Goal: Task Accomplishment & Management: Complete application form

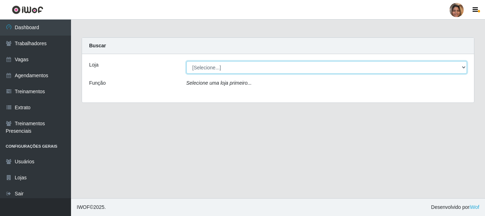
click at [460, 65] on select "[Selecione...] Mar Vermelho - CEASA Mar Vermelho - Centro de Distribuição" at bounding box center [326, 67] width 281 height 12
select select "474"
click at [186, 61] on select "[Selecione...] Mar Vermelho - CEASA Mar Vermelho - Centro de Distribuição" at bounding box center [326, 67] width 281 height 12
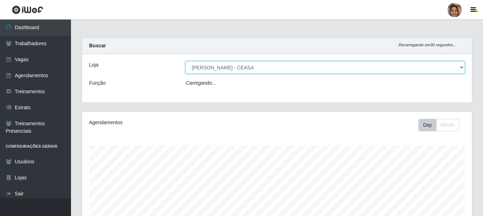
scroll to position [147, 390]
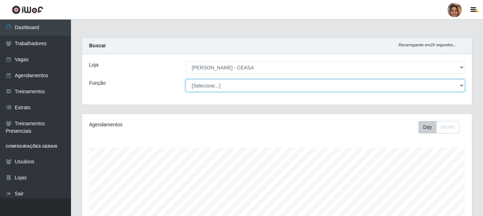
click at [462, 85] on select "[Selecione...] Repositor Repositor + Repositor ++" at bounding box center [325, 85] width 279 height 12
select select "24"
click at [186, 79] on select "[Selecione...] Repositor Repositor + Repositor ++" at bounding box center [325, 85] width 279 height 12
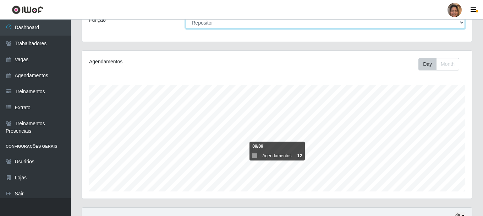
scroll to position [51, 0]
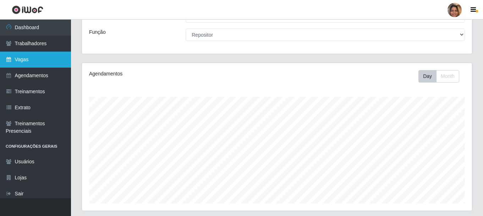
click at [28, 62] on link "Vagas" at bounding box center [35, 59] width 71 height 16
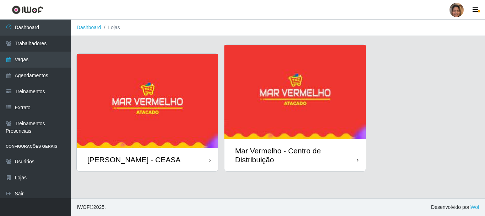
click at [168, 137] on img at bounding box center [147, 101] width 141 height 94
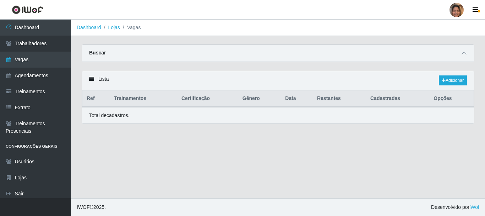
click at [168, 137] on main "Dashboard Lojas Vagas Carregando... Buscar Início em Término em Função Carregan…" at bounding box center [278, 109] width 414 height 178
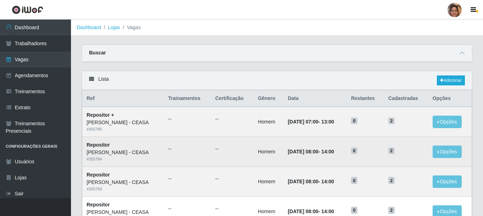
click at [306, 138] on td "17/10/2025, 08:00 - 14:00" at bounding box center [315, 152] width 63 height 30
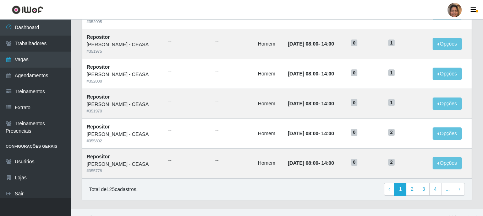
scroll to position [386, 0]
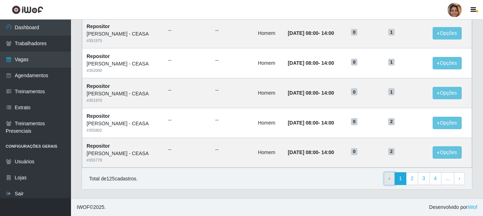
click at [392, 179] on link "‹ Previous" at bounding box center [389, 178] width 11 height 13
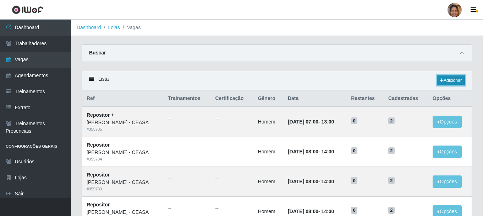
click at [442, 79] on link "Adicionar" at bounding box center [451, 80] width 28 height 10
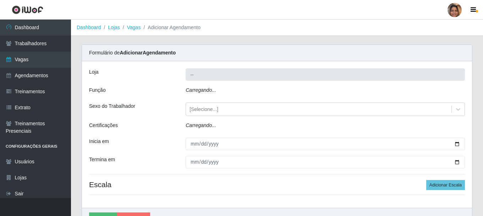
type input "[PERSON_NAME] - CEASA"
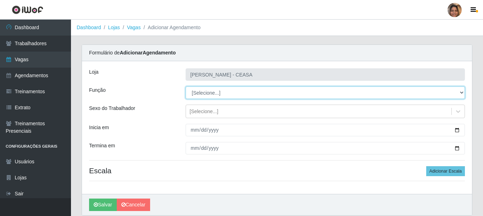
click at [230, 93] on select "[Selecione...] Repositor Repositor + Repositor ++" at bounding box center [325, 92] width 279 height 12
select select "24"
click at [186, 86] on select "[Selecione...] Repositor Repositor + Repositor ++" at bounding box center [325, 92] width 279 height 12
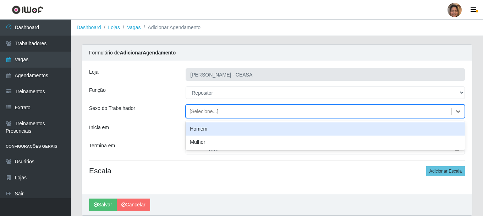
click at [215, 110] on div "[Selecione...]" at bounding box center [204, 111] width 29 height 7
click at [208, 128] on div "Homem" at bounding box center [325, 128] width 279 height 13
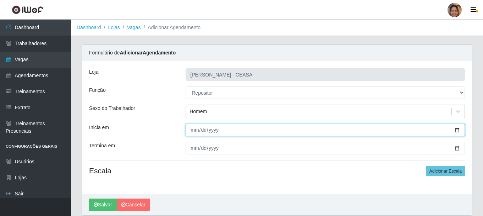
click at [208, 128] on input "Inicia em" at bounding box center [325, 130] width 279 height 12
click at [196, 131] on input "Inicia em" at bounding box center [325, 130] width 279 height 12
type input "[DATE]"
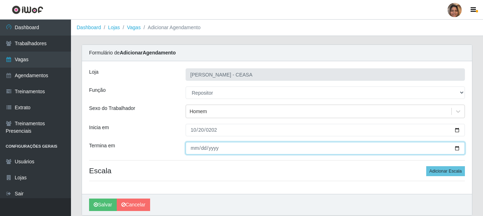
click at [191, 146] on input "Termina em" at bounding box center [325, 148] width 279 height 12
type input "[DATE]"
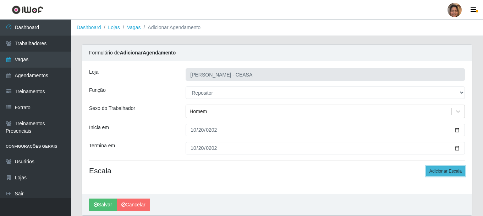
click at [443, 171] on button "Adicionar Escala" at bounding box center [445, 171] width 39 height 10
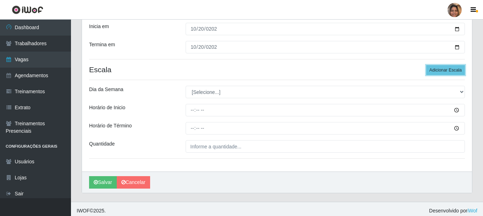
scroll to position [104, 0]
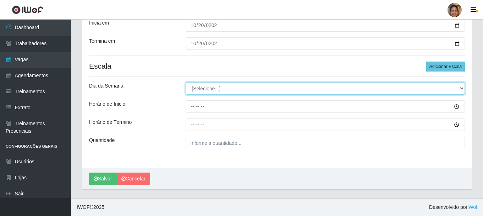
click at [220, 87] on select "[Selecione...] Segunda Terça Quarta Quinta Sexta Sábado Domingo" at bounding box center [325, 88] width 279 height 12
select select "1"
click at [186, 82] on select "[Selecione...] Segunda Terça Quarta Quinta Sexta Sábado Domingo" at bounding box center [325, 88] width 279 height 12
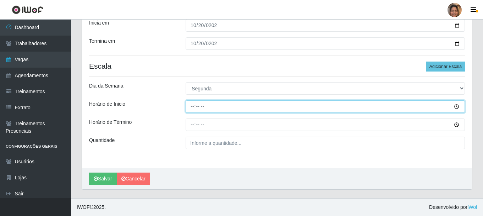
click at [194, 108] on input "Horário de Inicio" at bounding box center [325, 106] width 279 height 12
type input "08:00"
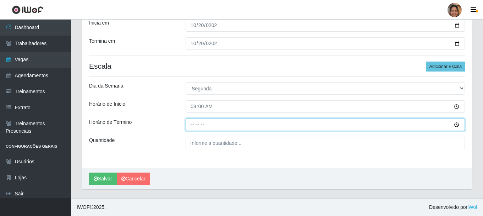
click at [195, 125] on input "Horário de Término" at bounding box center [325, 124] width 279 height 12
type input "14:00"
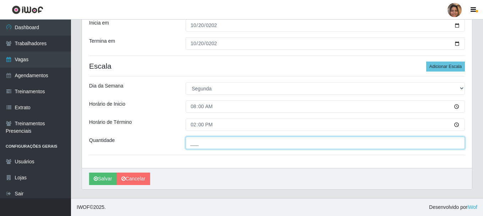
click at [200, 145] on input "___" at bounding box center [325, 142] width 279 height 12
type input "2__"
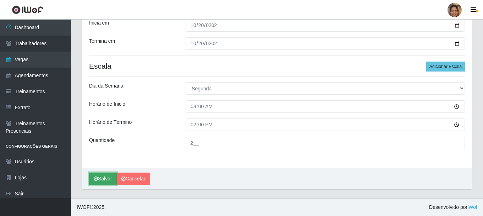
click at [109, 176] on button "Salvar" at bounding box center [103, 178] width 28 height 12
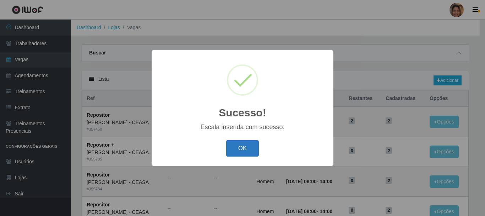
click at [238, 146] on button "OK" at bounding box center [242, 148] width 33 height 17
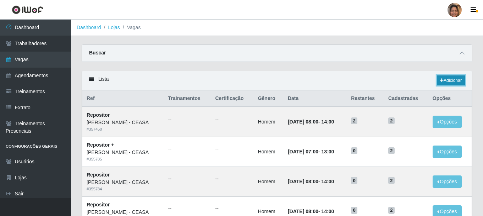
click at [452, 77] on link "Adicionar" at bounding box center [451, 80] width 28 height 10
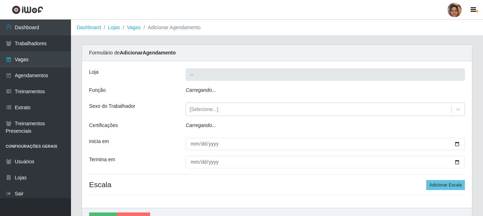
type input "[PERSON_NAME] - CEASA"
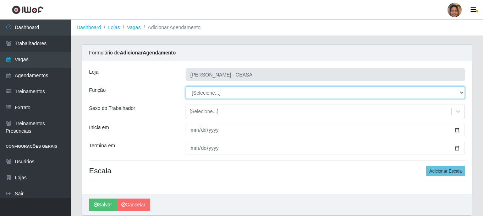
click at [203, 93] on select "[Selecione...] Repositor Repositor + Repositor ++" at bounding box center [325, 92] width 279 height 12
select select "24"
click at [186, 86] on select "[Selecione...] Repositor Repositor + Repositor ++" at bounding box center [325, 92] width 279 height 12
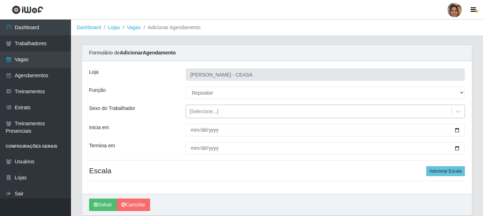
click at [207, 111] on div "[Selecione...]" at bounding box center [204, 111] width 29 height 7
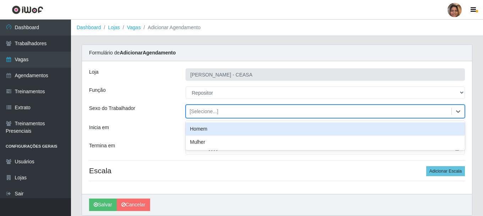
click at [198, 127] on div "Homem" at bounding box center [325, 128] width 279 height 13
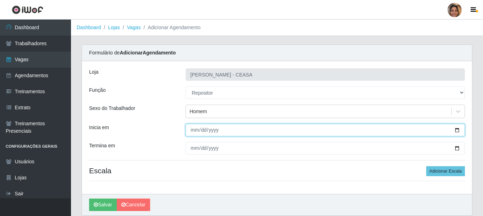
click at [198, 127] on input "Inicia em" at bounding box center [325, 130] width 279 height 12
type input "[DATE]"
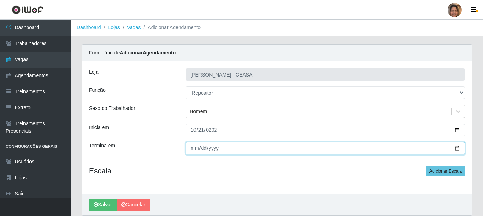
click at [194, 147] on input "Termina em" at bounding box center [325, 148] width 279 height 12
type input "[DATE]"
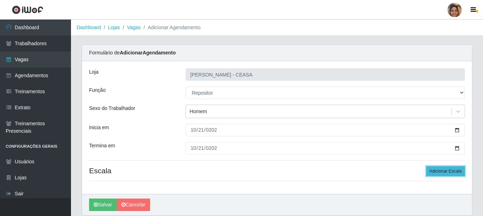
click at [456, 171] on button "Adicionar Escala" at bounding box center [445, 171] width 39 height 10
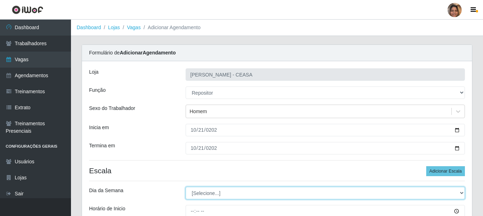
click at [220, 190] on select "[Selecione...] Segunda Terça Quarta Quinta Sexta Sábado Domingo" at bounding box center [325, 192] width 279 height 12
select select "2"
click at [186, 186] on select "[Selecione...] Segunda Terça Quarta Quinta Sexta Sábado Domingo" at bounding box center [325, 192] width 279 height 12
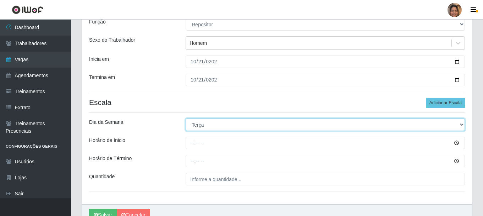
scroll to position [71, 0]
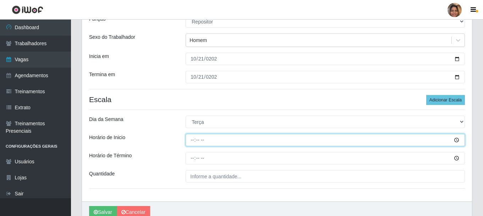
click at [196, 139] on input "Horário de Inicio" at bounding box center [325, 139] width 279 height 12
click at [191, 138] on input "Horário de Inicio" at bounding box center [325, 139] width 279 height 12
type input "08:00"
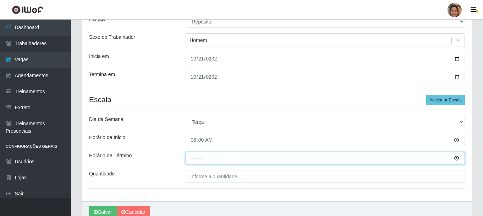
click at [194, 157] on input "Horário de Término" at bounding box center [325, 158] width 279 height 12
type input "14:00"
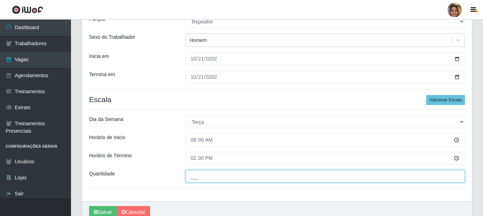
click at [197, 173] on input "___" at bounding box center [325, 176] width 279 height 12
type input "2__"
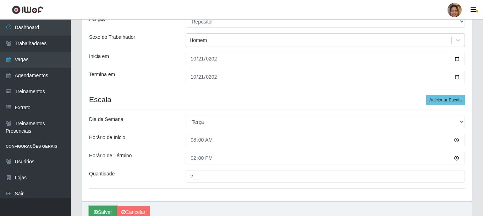
click at [102, 210] on button "Salvar" at bounding box center [103, 212] width 28 height 12
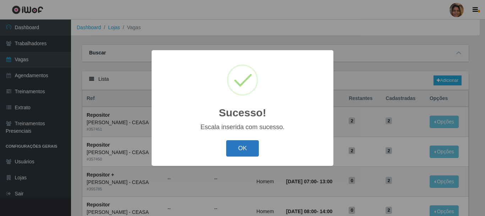
click at [251, 146] on button "OK" at bounding box center [242, 148] width 33 height 17
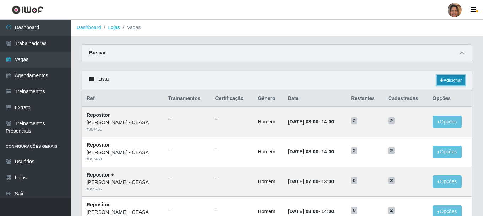
click at [458, 78] on link "Adicionar" at bounding box center [451, 80] width 28 height 10
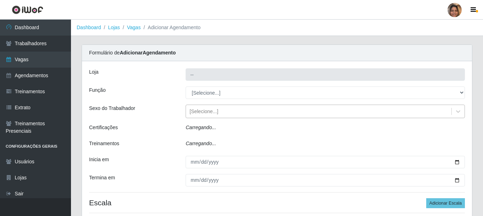
type input "[PERSON_NAME] - CEASA"
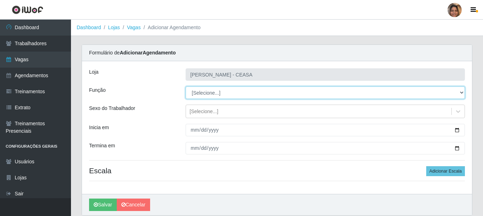
click at [223, 90] on select "[Selecione...] Repositor Repositor + Repositor ++" at bounding box center [325, 92] width 279 height 12
select select "24"
click at [186, 86] on select "[Selecione...] Repositor Repositor + Repositor ++" at bounding box center [325, 92] width 279 height 12
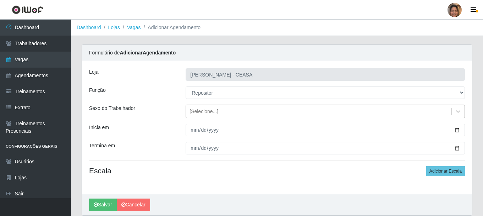
click at [208, 113] on div "[Selecione...]" at bounding box center [204, 111] width 29 height 7
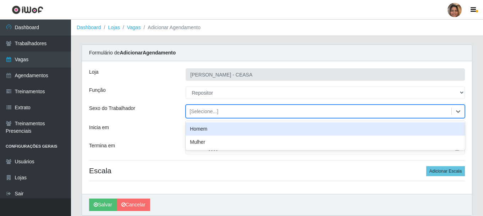
click at [200, 133] on div "Homem" at bounding box center [325, 128] width 279 height 13
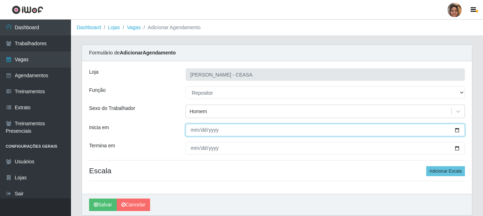
click at [193, 130] on input "Inicia em" at bounding box center [325, 130] width 279 height 12
type input "[DATE]"
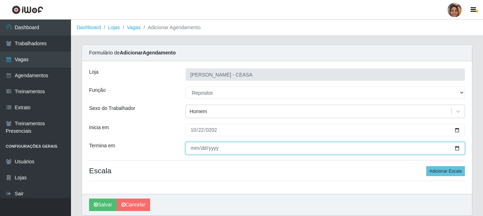
click at [193, 145] on input "Termina em" at bounding box center [325, 148] width 279 height 12
type input "0025-10-22"
type input "0002-10-22"
type input "[DATE]"
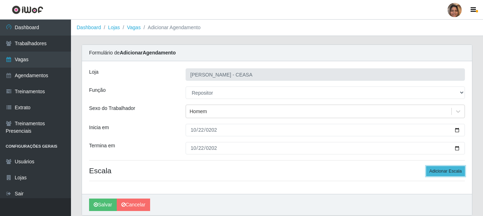
click at [434, 171] on button "Adicionar Escala" at bounding box center [445, 171] width 39 height 10
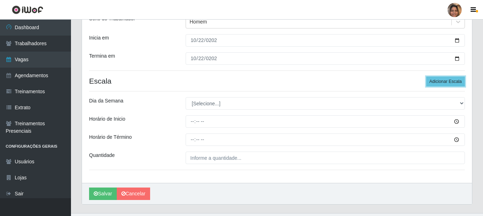
scroll to position [104, 0]
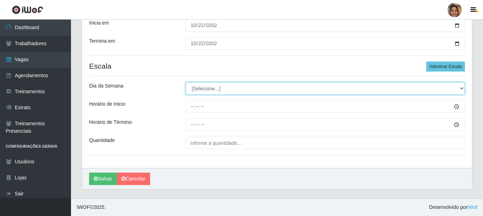
click at [242, 85] on select "[Selecione...] Segunda Terça Quarta Quinta Sexta Sábado Domingo" at bounding box center [325, 88] width 279 height 12
select select "3"
click at [186, 82] on select "[Selecione...] Segunda Terça Quarta Quinta Sexta Sábado Domingo" at bounding box center [325, 88] width 279 height 12
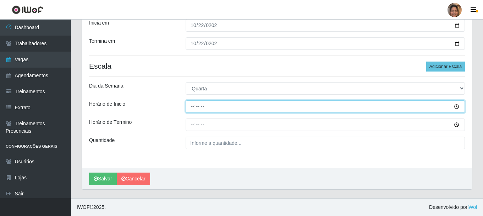
click at [189, 108] on input "Horário de Inicio" at bounding box center [325, 106] width 279 height 12
type input "07:00"
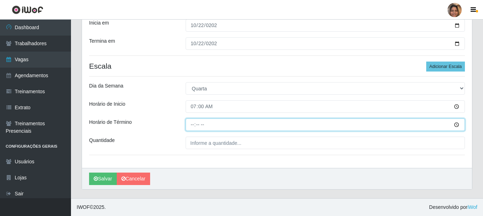
click at [195, 125] on input "Horário de Término" at bounding box center [325, 124] width 279 height 12
type input "13:00"
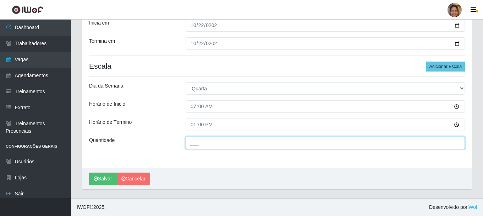
click at [304, 142] on input "___" at bounding box center [325, 142] width 279 height 12
type input "2__"
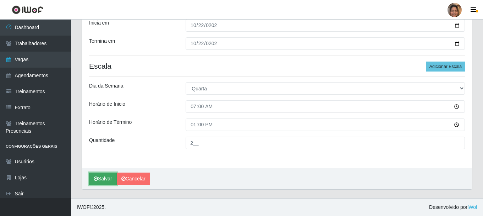
click at [99, 180] on button "Salvar" at bounding box center [103, 178] width 28 height 12
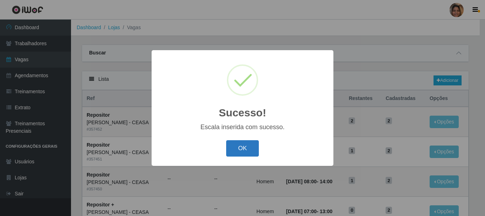
click at [242, 144] on button "OK" at bounding box center [242, 148] width 33 height 17
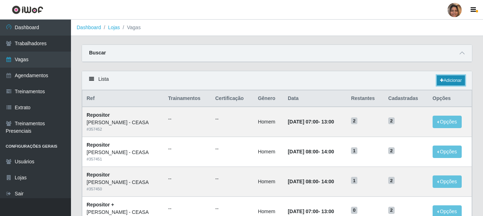
click at [447, 79] on link "Adicionar" at bounding box center [451, 80] width 28 height 10
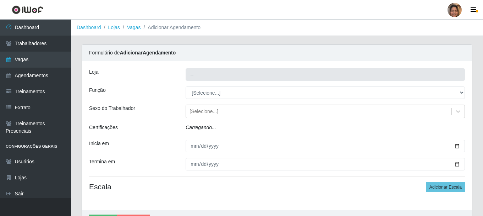
type input "[PERSON_NAME] - CEASA"
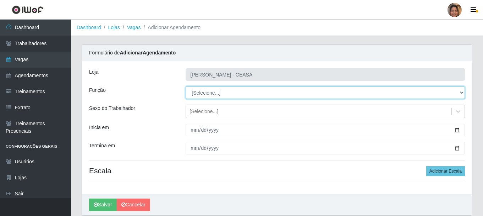
click at [214, 92] on select "[Selecione...] Repositor Repositor + Repositor ++" at bounding box center [325, 92] width 279 height 12
select select "24"
click at [186, 86] on select "[Selecione...] Repositor Repositor + Repositor ++" at bounding box center [325, 92] width 279 height 12
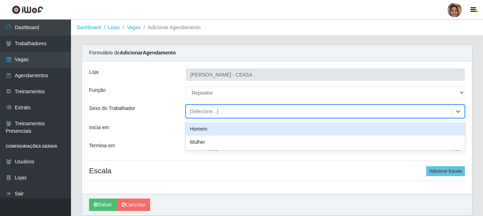
click at [207, 113] on div "[Selecione...]" at bounding box center [204, 111] width 29 height 7
click at [210, 130] on div "Homem" at bounding box center [325, 128] width 279 height 13
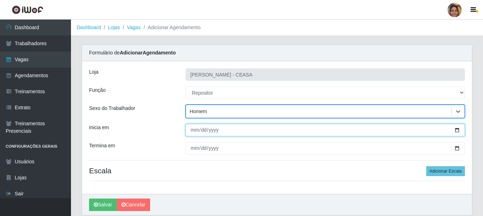
click at [192, 132] on input "Inicia em" at bounding box center [325, 130] width 279 height 12
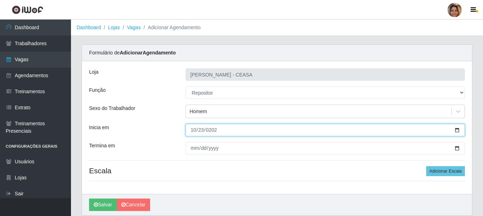
type input "[DATE]"
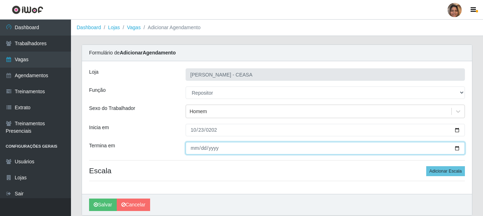
click at [194, 148] on input "Termina em" at bounding box center [325, 148] width 279 height 12
type input "[DATE]"
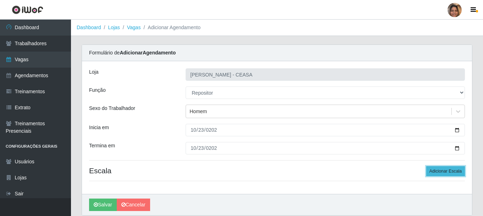
click at [455, 170] on button "Adicionar Escala" at bounding box center [445, 171] width 39 height 10
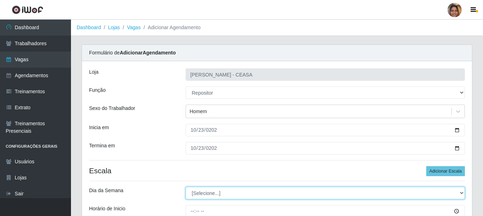
click at [304, 193] on select "[Selecione...] Segunda Terça Quarta Quinta Sexta Sábado Domingo" at bounding box center [325, 192] width 279 height 12
select select "4"
click at [186, 186] on select "[Selecione...] Segunda Terça Quarta Quinta Sexta Sábado Domingo" at bounding box center [325, 192] width 279 height 12
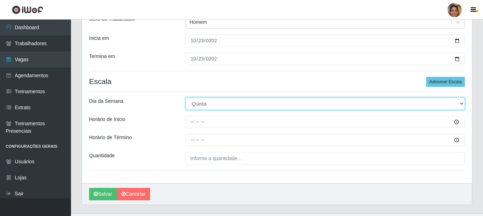
scroll to position [104, 0]
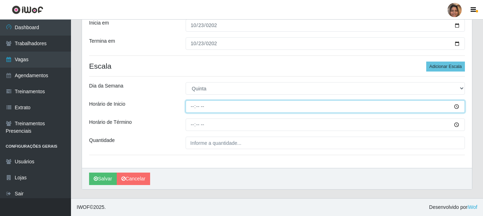
click at [191, 105] on input "Horário de Inicio" at bounding box center [325, 106] width 279 height 12
type input "07:00"
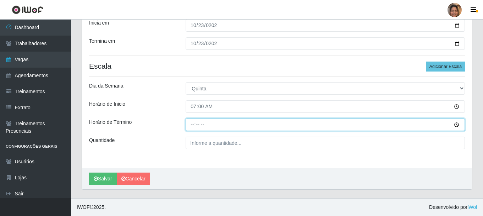
click at [195, 127] on input "Horário de Término" at bounding box center [325, 124] width 279 height 12
type input "13:00"
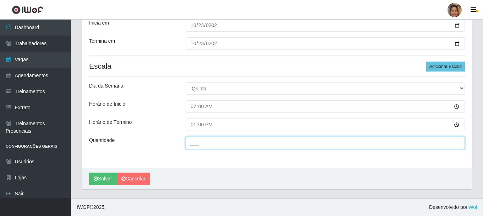
click at [200, 145] on input "___" at bounding box center [325, 142] width 279 height 12
type input "2__"
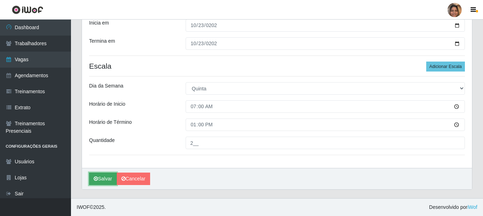
click at [104, 177] on button "Salvar" at bounding box center [103, 178] width 28 height 12
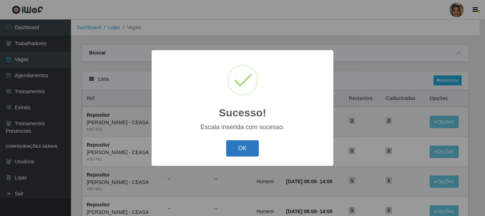
click at [240, 151] on button "OK" at bounding box center [242, 148] width 33 height 17
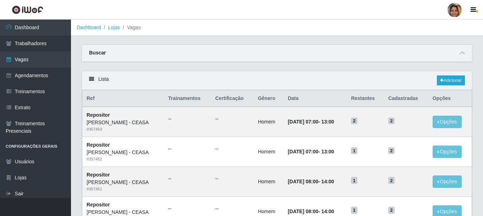
click at [281, 48] on div "Buscar" at bounding box center [277, 53] width 390 height 17
click at [464, 79] on link "Adicionar" at bounding box center [451, 80] width 28 height 10
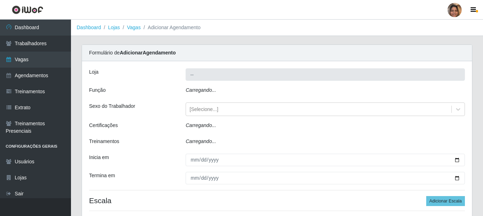
type input "[PERSON_NAME] - CEASA"
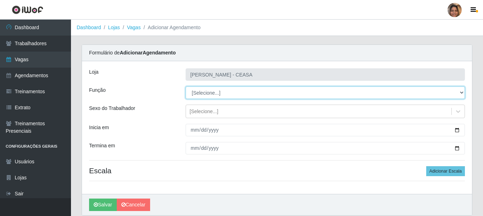
click at [246, 89] on select "[Selecione...] Repositor Repositor + Repositor ++" at bounding box center [325, 92] width 279 height 12
select select "24"
click at [186, 86] on select "[Selecione...] Repositor Repositor + Repositor ++" at bounding box center [325, 92] width 279 height 12
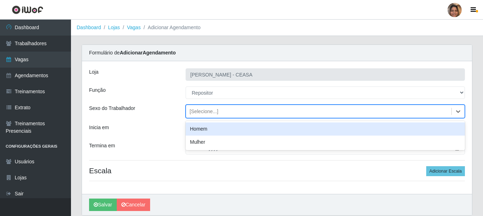
click at [213, 111] on div "[Selecione...]" at bounding box center [204, 111] width 29 height 7
click at [207, 129] on div "Homem" at bounding box center [325, 128] width 279 height 13
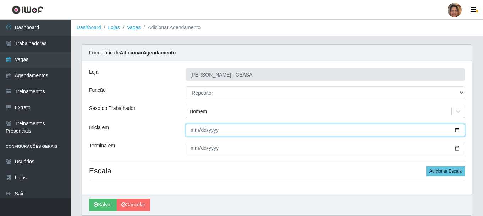
click at [207, 129] on input "Inicia em" at bounding box center [325, 130] width 279 height 12
click at [197, 125] on input "Inicia em" at bounding box center [325, 130] width 279 height 12
click at [194, 129] on input "Inicia em" at bounding box center [325, 130] width 279 height 12
click at [192, 130] on input "Inicia em" at bounding box center [325, 130] width 279 height 12
type input "[DATE]"
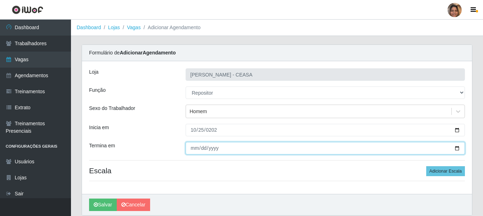
click at [197, 144] on input "Termina em" at bounding box center [325, 148] width 279 height 12
type input "[DATE]"
click at [89, 198] on button "Salvar" at bounding box center [103, 204] width 28 height 12
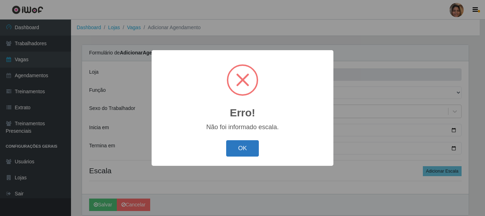
click at [230, 149] on button "OK" at bounding box center [242, 148] width 33 height 17
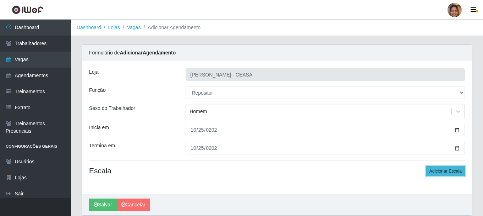
click at [436, 172] on button "Adicionar Escala" at bounding box center [445, 171] width 39 height 10
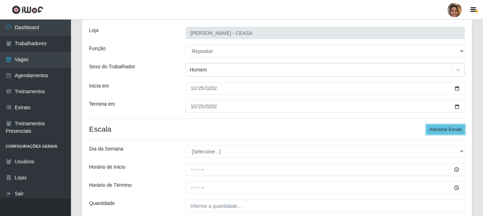
scroll to position [104, 0]
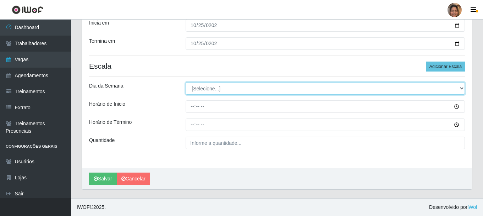
click at [229, 93] on select "[Selecione...] Segunda Terça Quarta Quinta Sexta Sábado Domingo" at bounding box center [325, 88] width 279 height 12
select select "5"
click at [186, 82] on select "[Selecione...] Segunda Terça Quarta Quinta Sexta Sábado Domingo" at bounding box center [325, 88] width 279 height 12
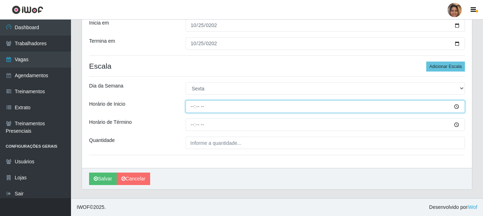
click at [192, 105] on input "Horário de Inicio" at bounding box center [325, 106] width 279 height 12
type input "07:00"
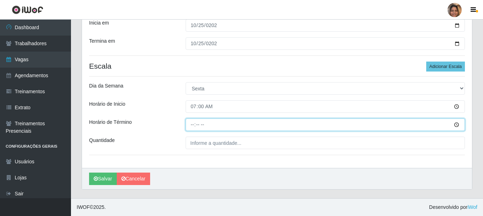
click at [191, 124] on input "Horário de Término" at bounding box center [325, 124] width 279 height 12
type input "13:00"
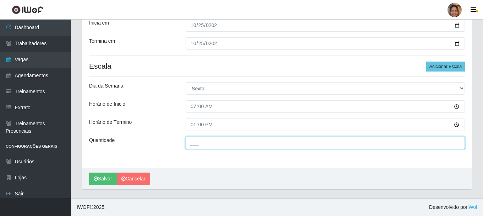
click at [203, 142] on input "___" at bounding box center [325, 142] width 279 height 12
type input "2__"
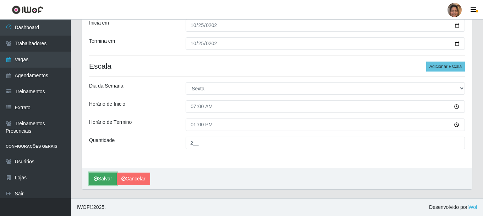
click at [107, 181] on button "Salvar" at bounding box center [103, 178] width 28 height 12
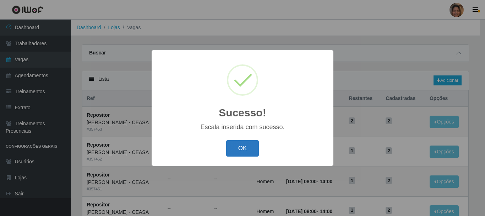
click at [241, 142] on button "OK" at bounding box center [242, 148] width 33 height 17
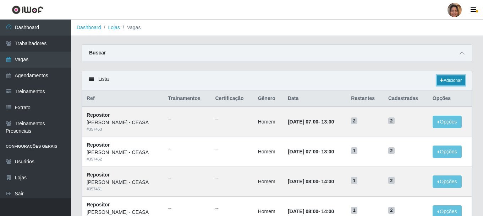
click at [447, 77] on link "Adicionar" at bounding box center [451, 80] width 28 height 10
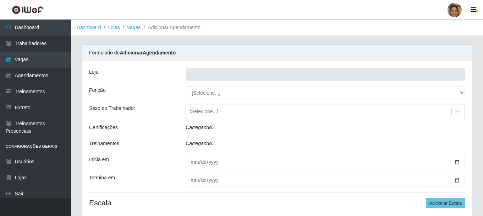
type input "[PERSON_NAME] - CEASA"
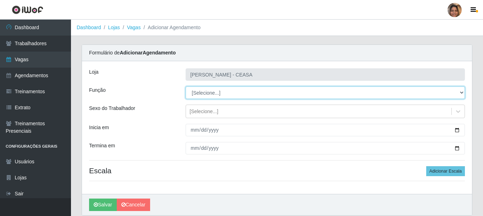
click at [228, 97] on select "[Selecione...] Repositor Repositor + Repositor ++" at bounding box center [325, 92] width 279 height 12
select select "24"
click at [186, 86] on select "[Selecione...] Repositor Repositor + Repositor ++" at bounding box center [325, 92] width 279 height 12
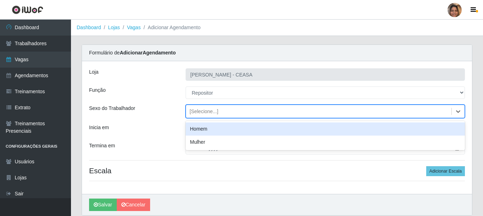
click at [211, 111] on div "[Selecione...]" at bounding box center [204, 111] width 29 height 7
click at [210, 127] on div "Homem" at bounding box center [325, 128] width 279 height 13
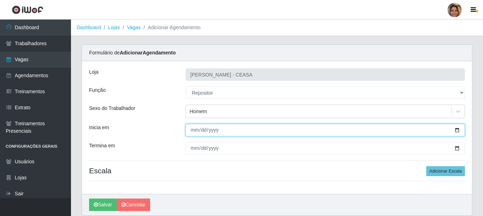
click at [193, 132] on input "Inicia em" at bounding box center [325, 130] width 279 height 12
click at [194, 130] on input "Inicia em" at bounding box center [325, 130] width 279 height 12
type input "[DATE]"
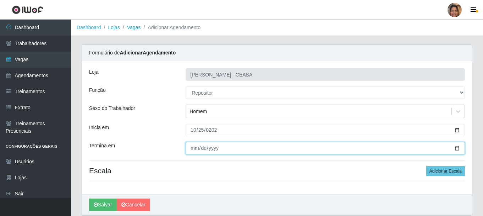
click at [193, 145] on input "Termina em" at bounding box center [325, 148] width 279 height 12
type input "[DATE]"
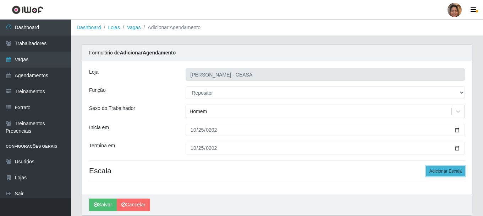
click at [430, 168] on button "Adicionar Escala" at bounding box center [445, 171] width 39 height 10
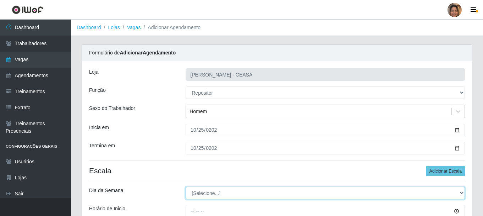
click at [200, 190] on select "[Selecione...] Segunda Terça Quarta Quinta Sexta Sábado Domingo" at bounding box center [325, 192] width 279 height 12
select select "6"
click at [186, 186] on select "[Selecione...] Segunda Terça Quarta Quinta Sexta Sábado Domingo" at bounding box center [325, 192] width 279 height 12
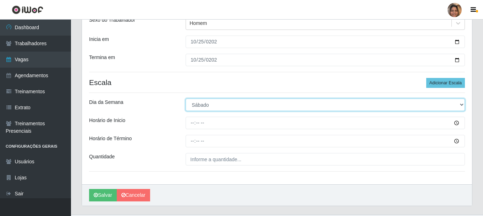
scroll to position [104, 0]
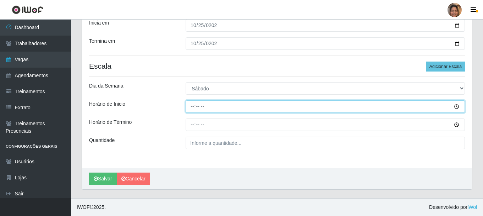
click at [193, 107] on input "Horário de Inicio" at bounding box center [325, 106] width 279 height 12
type input "07:00"
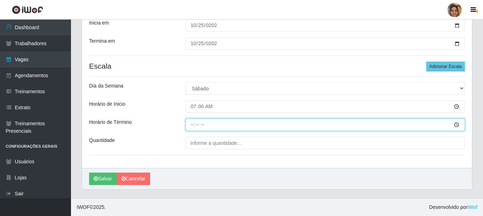
click at [191, 122] on input "Horário de Término" at bounding box center [325, 124] width 279 height 12
type input "13:00"
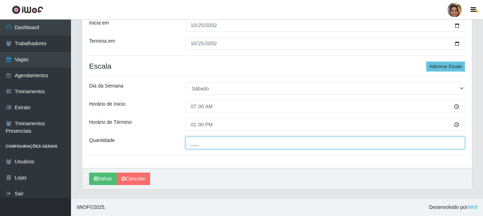
click at [213, 146] on input "___" at bounding box center [325, 142] width 279 height 12
type input "2__"
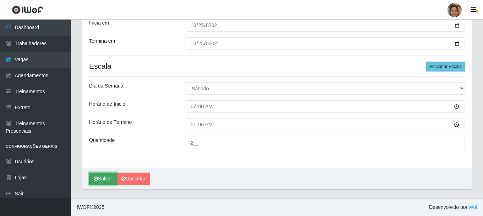
click at [109, 177] on button "Salvar" at bounding box center [103, 178] width 28 height 12
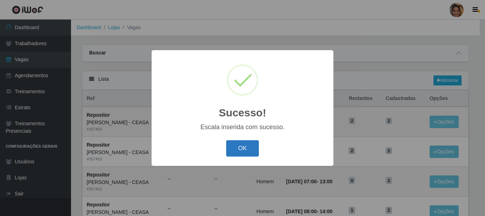
click at [250, 145] on button "OK" at bounding box center [242, 148] width 33 height 17
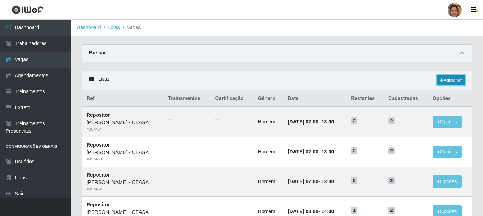
click at [462, 78] on link "Adicionar" at bounding box center [451, 80] width 28 height 10
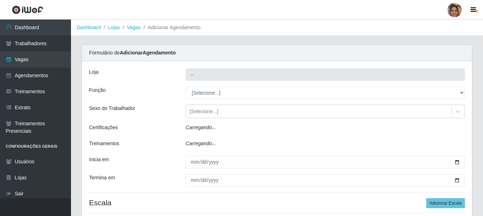
type input "[PERSON_NAME] - CEASA"
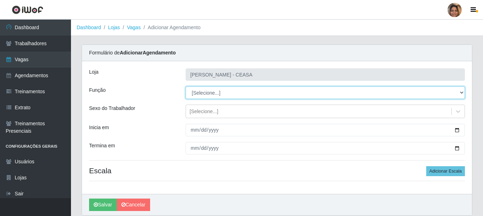
click at [213, 90] on select "[Selecione...] Repositor Repositor + Repositor ++" at bounding box center [325, 92] width 279 height 12
select select "24"
click at [186, 86] on select "[Selecione...] Repositor Repositor + Repositor ++" at bounding box center [325, 92] width 279 height 12
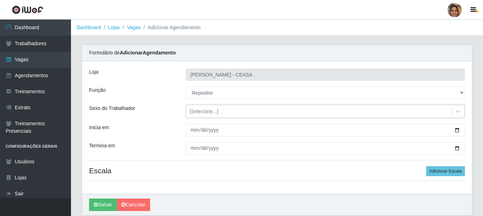
click at [203, 111] on div "[Selecione...]" at bounding box center [204, 111] width 29 height 7
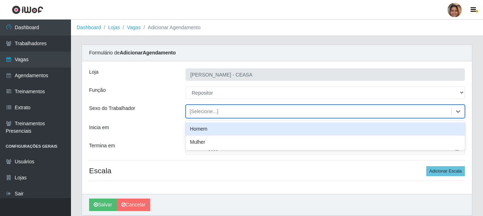
click at [203, 129] on div "Homem" at bounding box center [325, 128] width 279 height 13
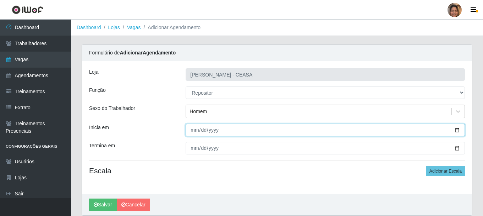
click at [192, 129] on input "Inicia em" at bounding box center [325, 130] width 279 height 12
type input "[DATE]"
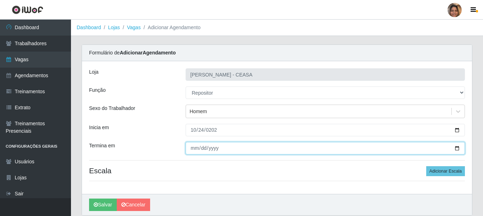
click at [195, 147] on input "Termina em" at bounding box center [325, 148] width 279 height 12
type input "[DATE]"
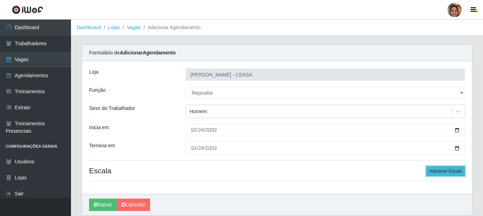
click at [445, 171] on button "Adicionar Escala" at bounding box center [445, 171] width 39 height 10
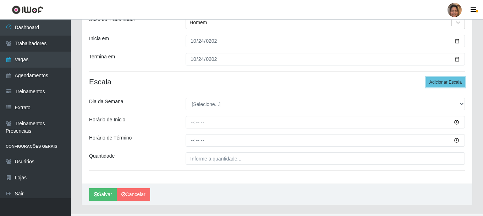
scroll to position [104, 0]
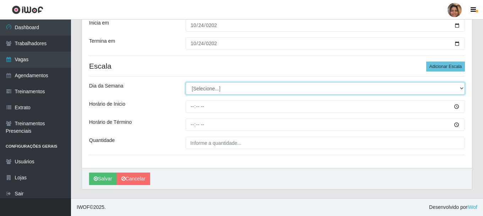
click at [225, 88] on select "[Selecione...] Segunda Terça Quarta Quinta Sexta Sábado Domingo" at bounding box center [325, 88] width 279 height 12
select select "5"
click at [186, 82] on select "[Selecione...] Segunda Terça Quarta Quinta Sexta Sábado Domingo" at bounding box center [325, 88] width 279 height 12
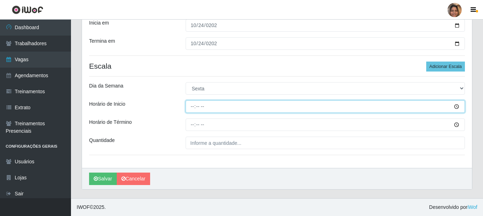
click at [195, 104] on input "Horário de Inicio" at bounding box center [325, 106] width 279 height 12
type input "07:00"
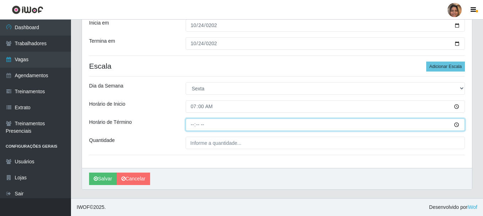
click at [193, 124] on input "Horário de Término" at bounding box center [325, 124] width 279 height 12
type input "13:00"
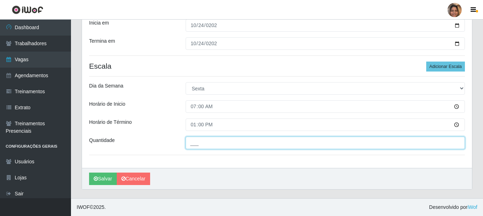
click at [216, 139] on input "___" at bounding box center [325, 142] width 279 height 12
type input "2__"
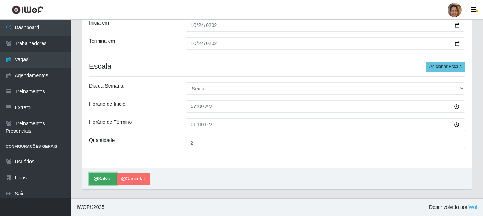
click at [101, 178] on button "Salvar" at bounding box center [103, 178] width 28 height 12
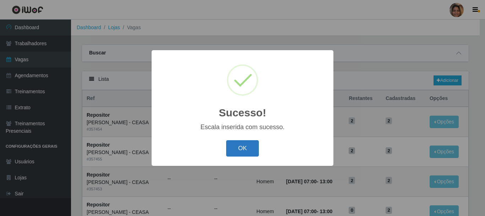
click at [238, 151] on button "OK" at bounding box center [242, 148] width 33 height 17
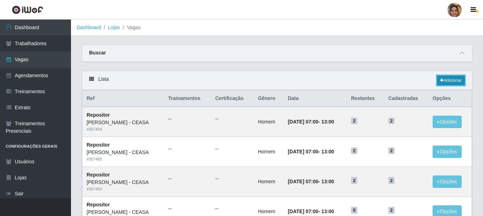
click at [450, 82] on link "Adicionar" at bounding box center [451, 80] width 28 height 10
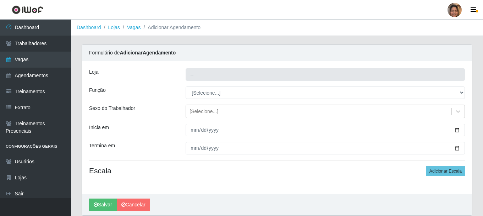
type input "[PERSON_NAME] - CEASA"
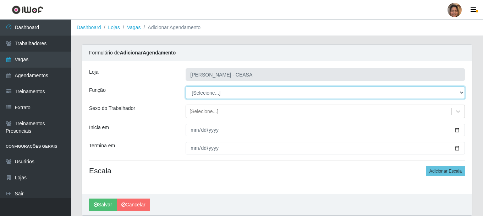
click at [207, 93] on select "[Selecione...] Repositor Repositor + Repositor ++" at bounding box center [325, 92] width 279 height 12
select select "24"
click at [186, 86] on select "[Selecione...] Repositor Repositor + Repositor ++" at bounding box center [325, 92] width 279 height 12
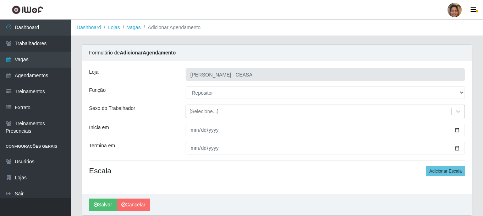
click at [206, 110] on div "[Selecione...]" at bounding box center [204, 111] width 29 height 7
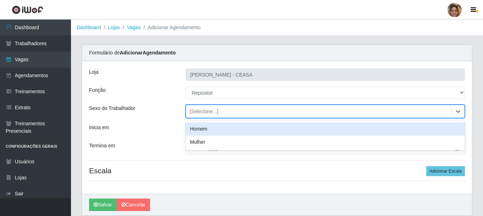
click at [205, 129] on div "Homem" at bounding box center [325, 128] width 279 height 13
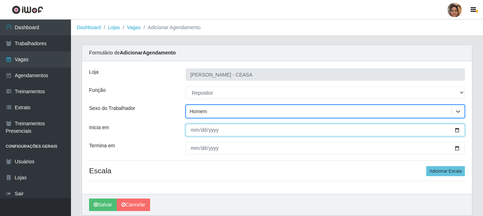
click at [193, 127] on input "Inicia em" at bounding box center [325, 130] width 279 height 12
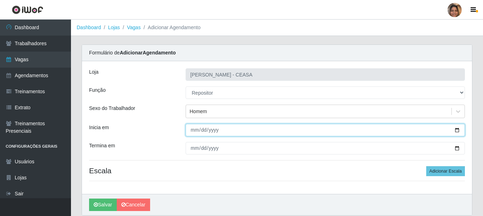
click at [194, 130] on input "Inicia em" at bounding box center [325, 130] width 279 height 12
type input "[DATE]"
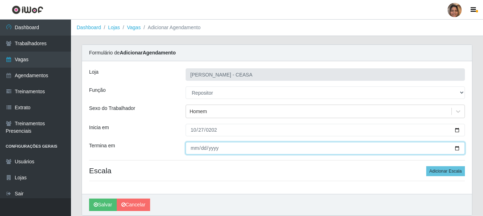
click at [196, 146] on input "Termina em" at bounding box center [325, 148] width 279 height 12
type input "[DATE]"
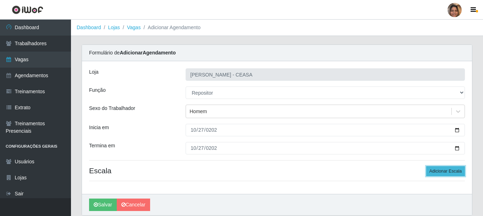
click at [432, 168] on button "Adicionar Escala" at bounding box center [445, 171] width 39 height 10
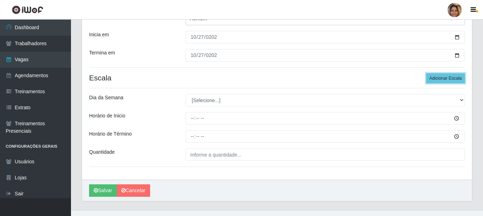
scroll to position [104, 0]
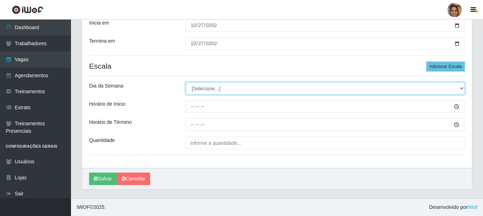
click at [229, 87] on select "[Selecione...] Segunda Terça Quarta Quinta Sexta Sábado Domingo" at bounding box center [325, 88] width 279 height 12
select select "1"
click at [186, 82] on select "[Selecione...] Segunda Terça Quarta Quinta Sexta Sábado Domingo" at bounding box center [325, 88] width 279 height 12
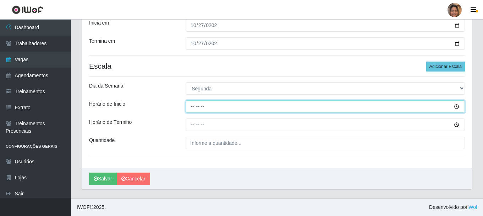
click at [193, 109] on input "Horário de Inicio" at bounding box center [325, 106] width 279 height 12
type input "07:00"
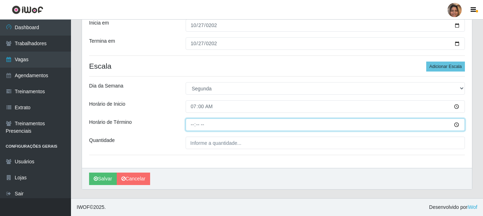
click at [193, 125] on input "Horário de Término" at bounding box center [325, 124] width 279 height 12
type input "13:00"
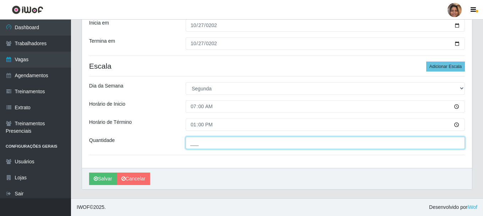
click at [197, 146] on input "___" at bounding box center [325, 142] width 279 height 12
type input "2__"
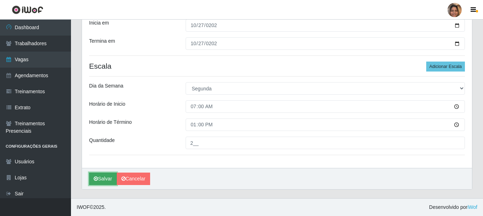
click at [107, 178] on button "Salvar" at bounding box center [103, 178] width 28 height 12
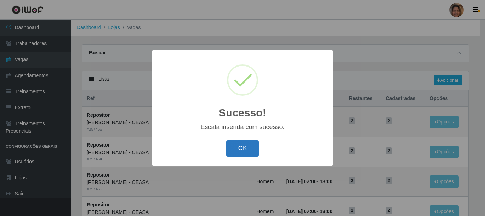
click at [245, 144] on button "OK" at bounding box center [242, 148] width 33 height 17
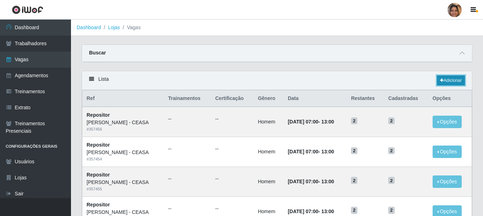
click at [450, 80] on link "Adicionar" at bounding box center [451, 80] width 28 height 10
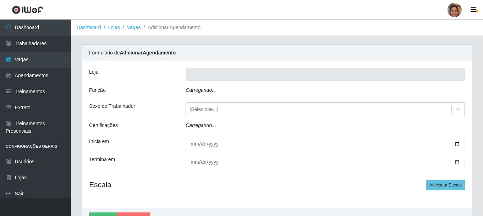
type input "[PERSON_NAME] - CEASA"
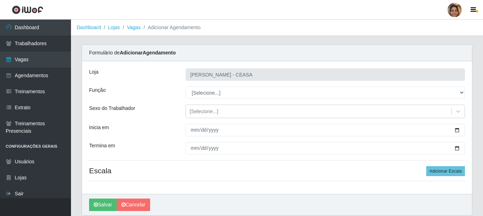
click at [201, 104] on div "Loja Mar Vermelho - CEASA Função [Selecione...] Repositor Repositor + Repositor…" at bounding box center [277, 127] width 390 height 132
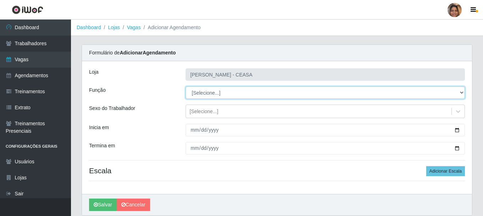
click at [212, 94] on select "[Selecione...] Repositor Repositor + Repositor ++" at bounding box center [325, 92] width 279 height 12
select select "24"
click at [186, 86] on select "[Selecione...] Repositor Repositor + Repositor ++" at bounding box center [325, 92] width 279 height 12
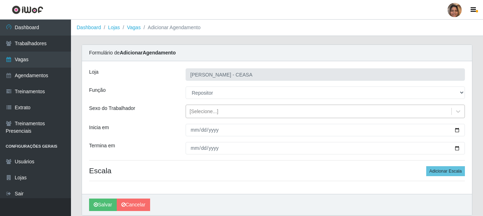
click at [214, 113] on div "[Selecione...]" at bounding box center [204, 111] width 29 height 7
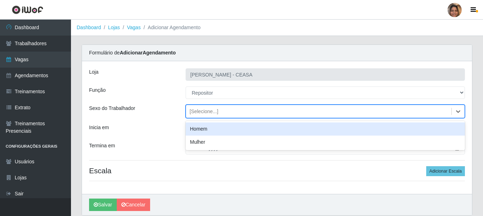
click at [208, 129] on div "Homem" at bounding box center [325, 128] width 279 height 13
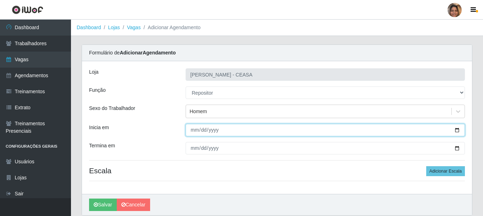
click at [193, 129] on input "Inicia em" at bounding box center [325, 130] width 279 height 12
type input "[DATE]"
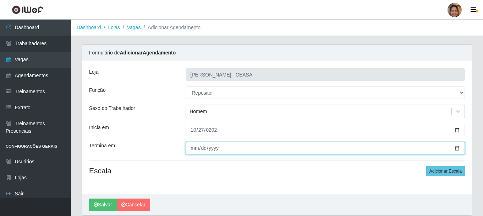
click at [193, 147] on input "Termina em" at bounding box center [325, 148] width 279 height 12
type input "[DATE]"
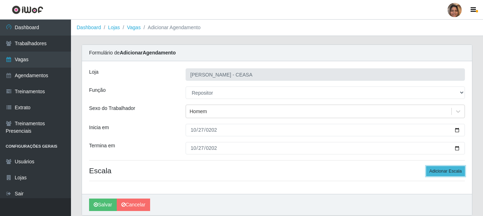
click at [447, 171] on button "Adicionar Escala" at bounding box center [445, 171] width 39 height 10
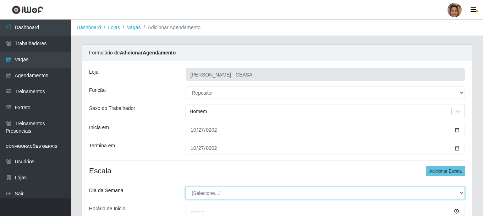
click at [280, 193] on select "[Selecione...] Segunda Terça Quarta Quinta Sexta Sábado Domingo" at bounding box center [325, 192] width 279 height 12
select select "2"
click at [186, 186] on select "[Selecione...] Segunda Terça Quarta Quinta Sexta Sábado Domingo" at bounding box center [325, 192] width 279 height 12
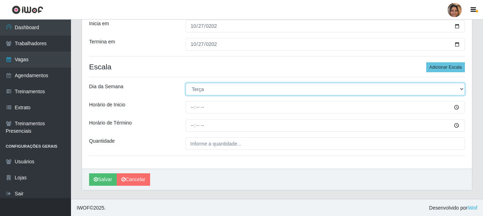
scroll to position [104, 0]
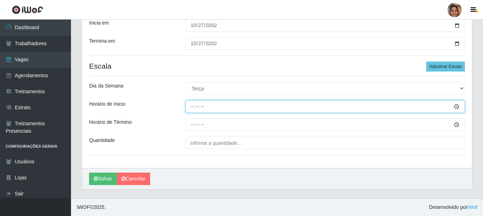
click at [192, 107] on input "Horário de Inicio" at bounding box center [325, 106] width 279 height 12
type input "07:00"
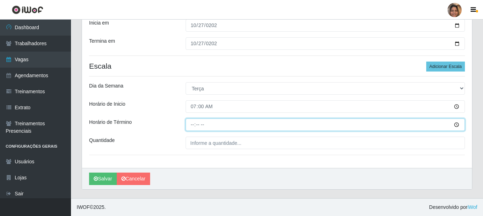
click at [193, 125] on input "Horário de Término" at bounding box center [325, 124] width 279 height 12
type input "13:00"
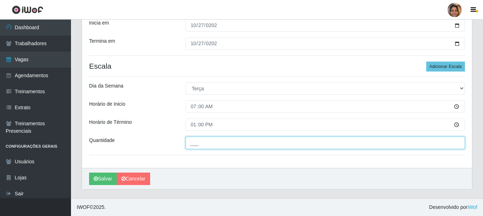
click at [208, 142] on input "___" at bounding box center [325, 142] width 279 height 12
type input "2__"
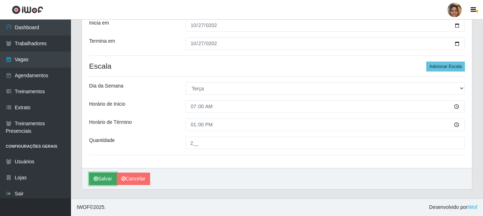
click at [111, 178] on button "Salvar" at bounding box center [103, 178] width 28 height 12
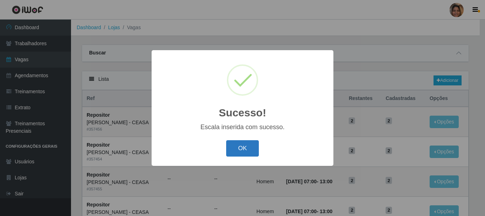
click at [246, 152] on button "OK" at bounding box center [242, 148] width 33 height 17
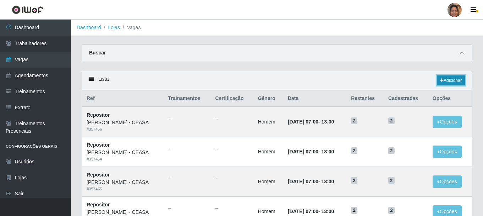
click at [455, 79] on link "Adicionar" at bounding box center [451, 80] width 28 height 10
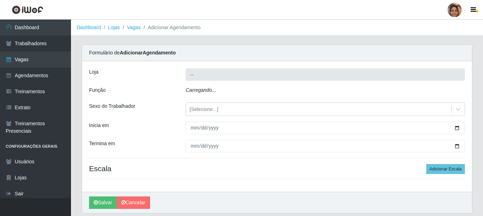
type input "[PERSON_NAME] - CEASA"
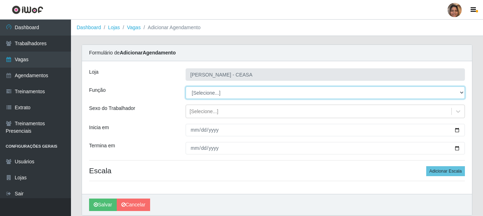
click at [219, 94] on select "[Selecione...] Repositor Repositor + Repositor ++" at bounding box center [325, 92] width 279 height 12
select select "24"
click at [186, 86] on select "[Selecione...] Repositor Repositor + Repositor ++" at bounding box center [325, 92] width 279 height 12
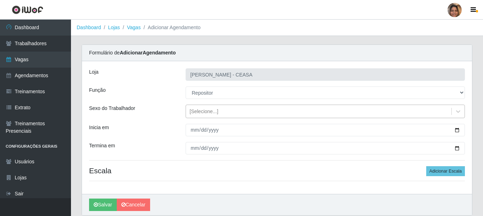
click at [208, 111] on div "[Selecione...]" at bounding box center [204, 111] width 29 height 7
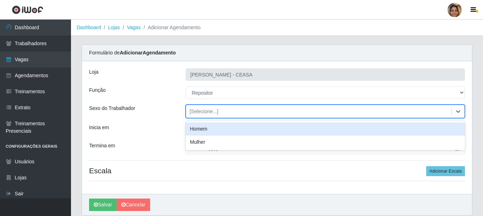
click at [202, 133] on div "Homem" at bounding box center [325, 128] width 279 height 13
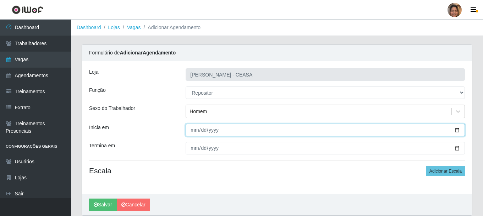
click at [191, 129] on input "Inicia em" at bounding box center [325, 130] width 279 height 12
click at [193, 129] on input "Inicia em" at bounding box center [325, 130] width 279 height 12
type input "[DATE]"
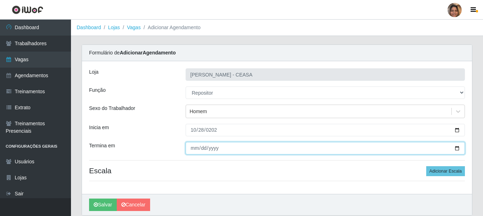
click at [196, 146] on input "Termina em" at bounding box center [325, 148] width 279 height 12
type input "[DATE]"
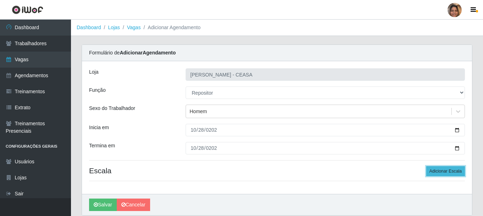
click at [441, 170] on button "Adicionar Escala" at bounding box center [445, 171] width 39 height 10
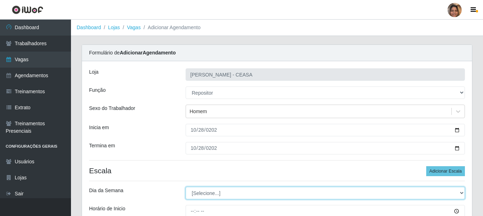
click at [278, 191] on select "[Selecione...] Segunda Terça Quarta Quinta Sexta Sábado Domingo" at bounding box center [325, 192] width 279 height 12
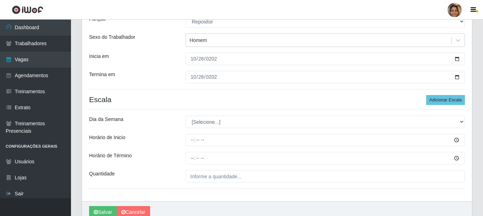
scroll to position [104, 0]
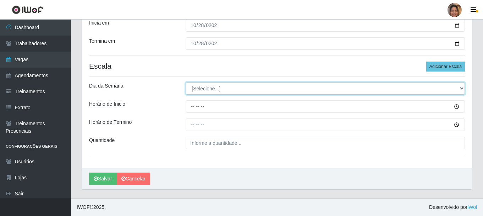
click at [224, 90] on select "[Selecione...] Segunda Terça Quarta Quinta Sexta Sábado Domingo" at bounding box center [325, 88] width 279 height 12
select select "2"
click at [186, 82] on select "[Selecione...] Segunda Terça Quarta Quinta Sexta Sábado Domingo" at bounding box center [325, 88] width 279 height 12
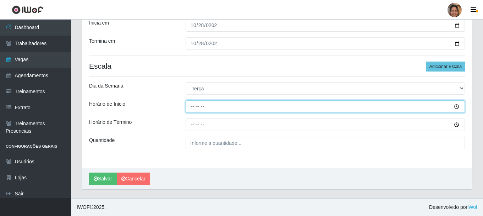
click at [191, 104] on input "Horário de Inicio" at bounding box center [325, 106] width 279 height 12
type input "07:00"
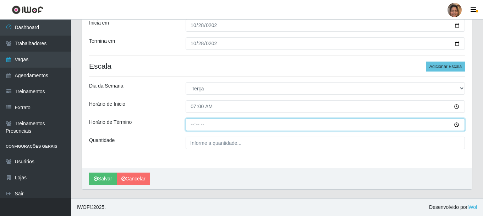
click at [193, 122] on input "Horário de Término" at bounding box center [325, 124] width 279 height 12
type input "13:00"
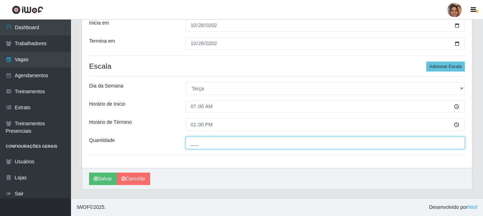
click at [201, 138] on input "___" at bounding box center [325, 142] width 279 height 12
type input "2__"
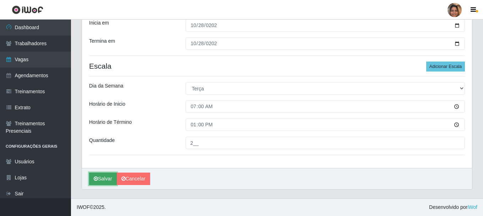
click at [99, 180] on button "Salvar" at bounding box center [103, 178] width 28 height 12
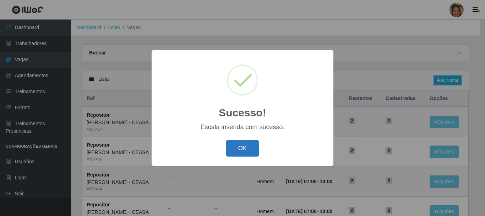
click at [245, 149] on button "OK" at bounding box center [242, 148] width 33 height 17
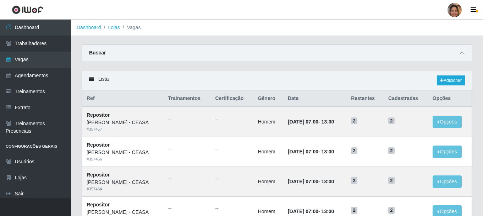
click at [224, 67] on div "Carregando... Buscar Início em Término em Função [Selecione...] Repositor Repos…" at bounding box center [277, 57] width 402 height 26
click at [461, 82] on link "Adicionar" at bounding box center [451, 80] width 28 height 10
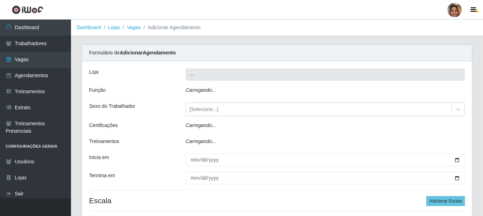
type input "[PERSON_NAME] - CEASA"
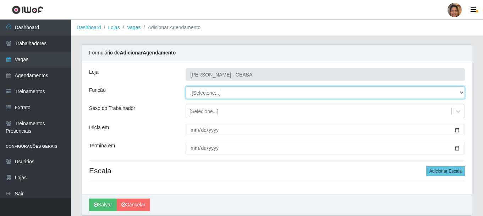
click at [219, 94] on select "[Selecione...] Repositor Repositor + Repositor ++" at bounding box center [325, 92] width 279 height 12
select select "24"
click at [186, 86] on select "[Selecione...] Repositor Repositor + Repositor ++" at bounding box center [325, 92] width 279 height 12
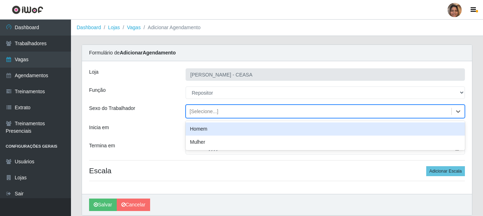
click at [212, 112] on div "[Selecione...]" at bounding box center [204, 111] width 29 height 7
click at [202, 134] on div "Homem" at bounding box center [325, 128] width 279 height 13
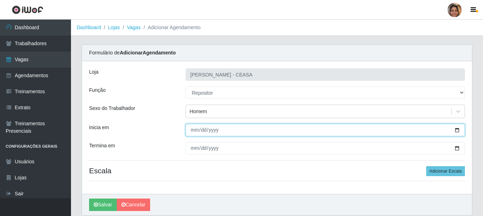
drag, startPoint x: 191, startPoint y: 128, endPoint x: 244, endPoint y: 154, distance: 59.1
click at [191, 128] on input "Inicia em" at bounding box center [325, 130] width 279 height 12
click at [192, 126] on input "Inicia em" at bounding box center [325, 130] width 279 height 12
type input "[DATE]"
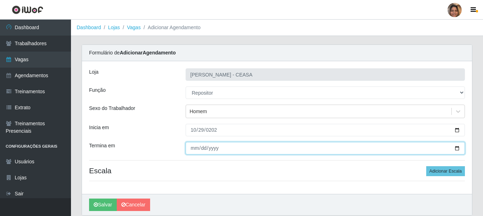
click at [193, 146] on input "Termina em" at bounding box center [325, 148] width 279 height 12
type input "[DATE]"
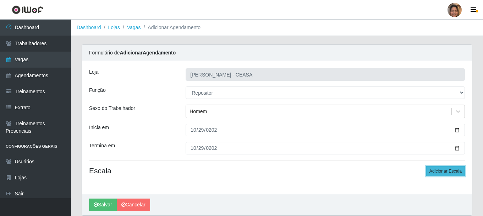
click at [446, 170] on button "Adicionar Escala" at bounding box center [445, 171] width 39 height 10
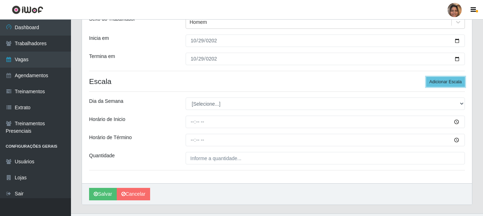
scroll to position [104, 0]
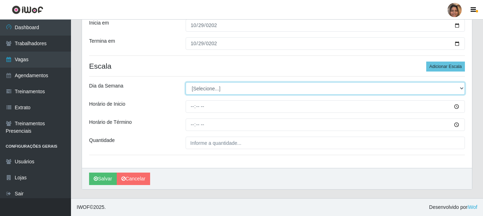
click at [206, 91] on select "[Selecione...] Segunda Terça Quarta Quinta Sexta Sábado Domingo" at bounding box center [325, 88] width 279 height 12
select select "3"
click at [186, 82] on select "[Selecione...] Segunda Terça Quarta Quinta Sexta Sábado Domingo" at bounding box center [325, 88] width 279 height 12
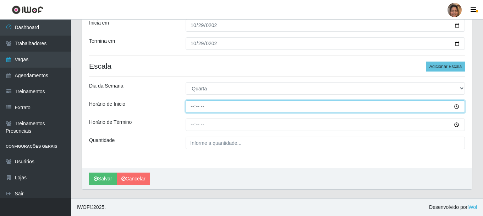
click at [188, 106] on input "Horário de Inicio" at bounding box center [325, 106] width 279 height 12
type input "07:00"
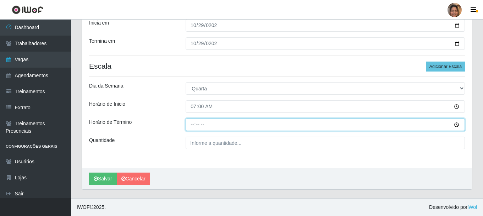
click at [196, 125] on input "Horário de Término" at bounding box center [325, 124] width 279 height 12
type input "13:00"
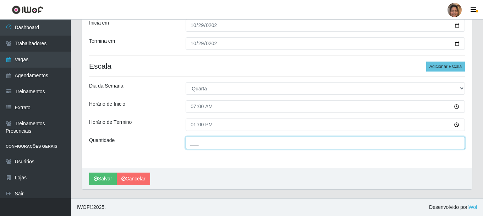
click at [204, 141] on input "___" at bounding box center [325, 142] width 279 height 12
type input "2__"
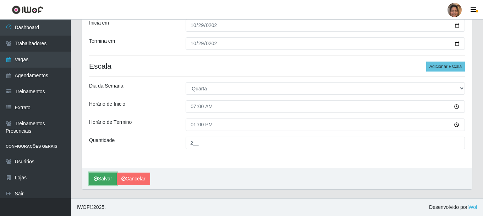
click at [104, 178] on button "Salvar" at bounding box center [103, 178] width 28 height 12
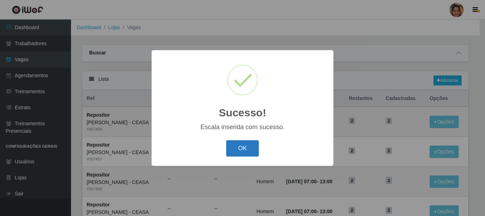
click at [246, 145] on button "OK" at bounding box center [242, 148] width 33 height 17
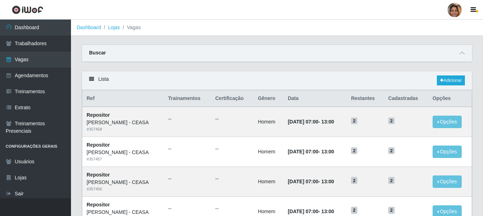
click at [258, 60] on div "Buscar" at bounding box center [277, 53] width 390 height 17
click at [459, 80] on link "Adicionar" at bounding box center [451, 80] width 28 height 10
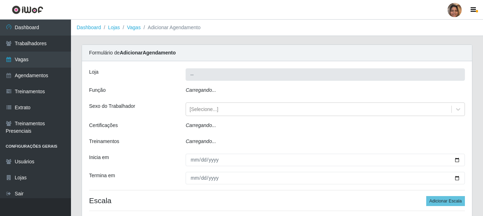
type input "[PERSON_NAME] - CEASA"
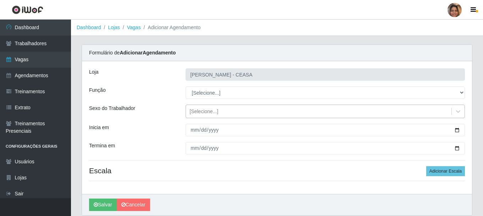
click at [221, 109] on div "[Selecione...]" at bounding box center [319, 111] width 266 height 12
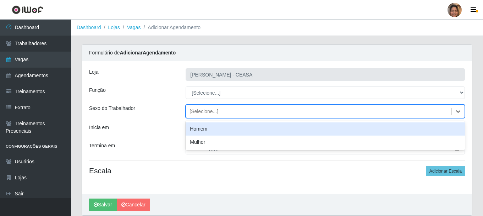
click at [205, 126] on div "Homem" at bounding box center [325, 128] width 279 height 13
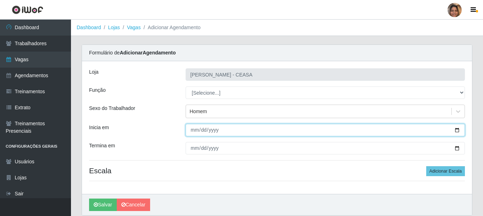
click at [191, 131] on input "Inicia em" at bounding box center [325, 130] width 279 height 12
type input "[DATE]"
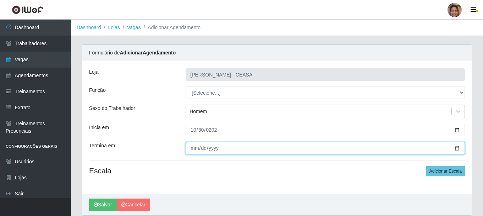
click at [193, 145] on input "Termina em" at bounding box center [325, 148] width 279 height 12
type input "[DATE]"
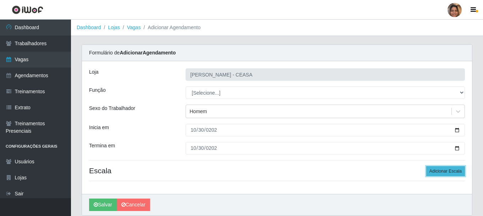
click at [462, 174] on button "Adicionar Escala" at bounding box center [445, 171] width 39 height 10
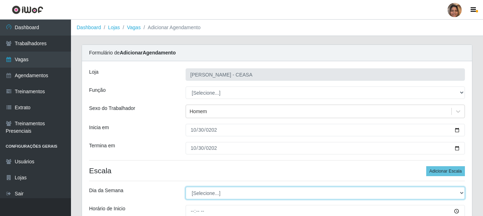
click at [247, 190] on select "[Selecione...] Segunda Terça Quarta Quinta Sexta Sábado Domingo" at bounding box center [325, 192] width 279 height 12
click at [199, 188] on select "[Selecione...] Segunda Terça Quarta Quinta Sexta Sábado Domingo" at bounding box center [325, 192] width 279 height 12
select select "4"
click at [186, 186] on select "[Selecione...] Segunda Terça Quarta Quinta Sexta Sábado Domingo" at bounding box center [325, 192] width 279 height 12
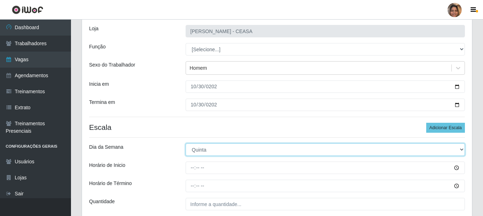
scroll to position [104, 0]
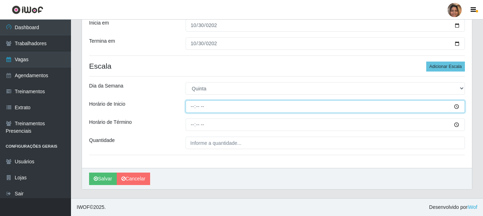
click at [191, 108] on input "Horário de Inicio" at bounding box center [325, 106] width 279 height 12
type input "07:00"
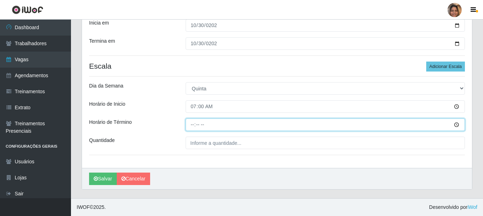
click at [190, 121] on input "Horário de Término" at bounding box center [325, 124] width 279 height 12
type input "13:00"
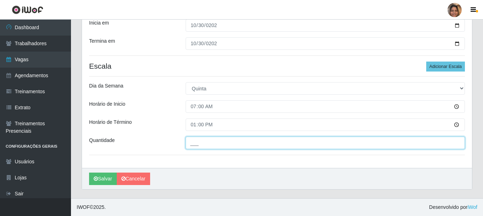
click at [229, 145] on input "___" at bounding box center [325, 142] width 279 height 12
type input "2__"
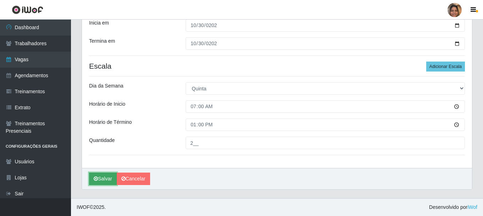
click at [104, 179] on button "Salvar" at bounding box center [103, 178] width 28 height 12
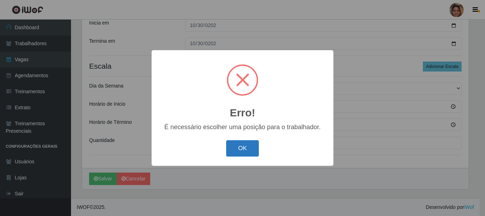
click at [249, 147] on button "OK" at bounding box center [242, 148] width 33 height 17
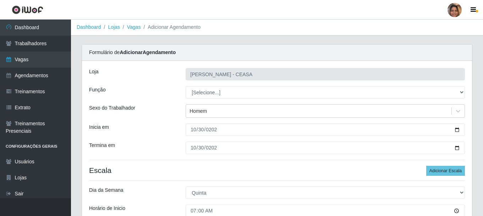
scroll to position [0, 0]
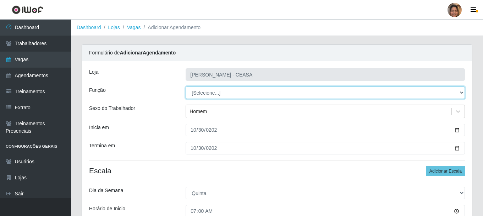
click at [233, 93] on select "[Selecione...] Repositor Repositor + Repositor ++" at bounding box center [325, 92] width 279 height 12
select select "24"
click at [186, 86] on select "[Selecione...] Repositor Repositor + Repositor ++" at bounding box center [325, 92] width 279 height 12
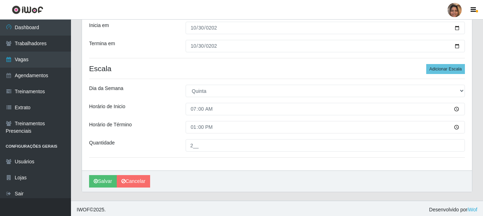
scroll to position [104, 0]
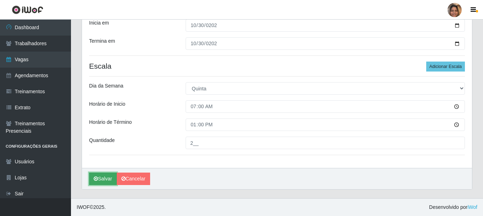
click at [104, 176] on button "Salvar" at bounding box center [103, 178] width 28 height 12
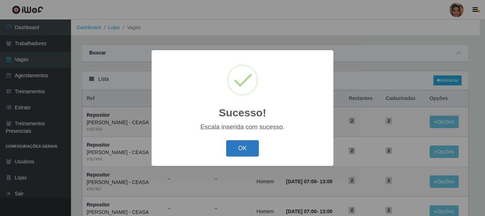
click at [247, 146] on button "OK" at bounding box center [242, 148] width 33 height 17
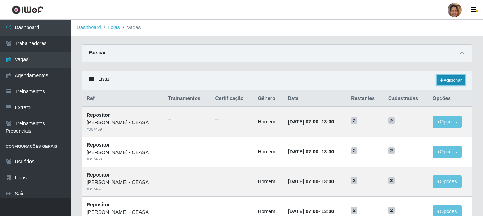
click at [449, 77] on link "Adicionar" at bounding box center [451, 80] width 28 height 10
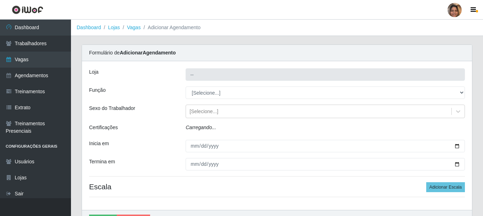
type input "[PERSON_NAME] - CEASA"
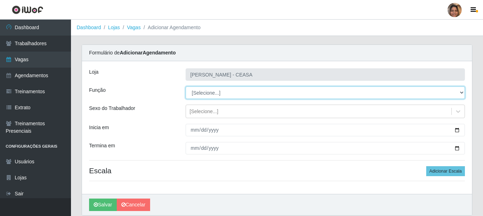
click at [202, 96] on select "[Selecione...] Repositor Repositor + Repositor ++" at bounding box center [325, 92] width 279 height 12
select select "24"
click at [186, 86] on select "[Selecione...] Repositor Repositor + Repositor ++" at bounding box center [325, 92] width 279 height 12
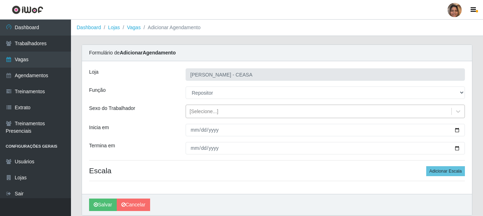
click at [205, 115] on div "[Selecione...]" at bounding box center [319, 111] width 266 height 12
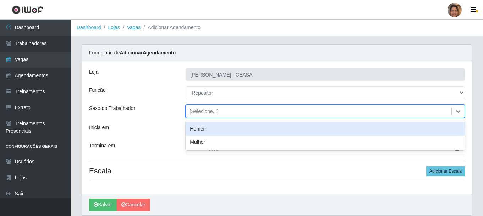
click at [204, 131] on div "Homem" at bounding box center [325, 128] width 279 height 13
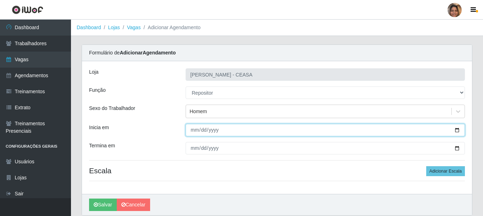
click at [194, 129] on input "Inicia em" at bounding box center [325, 130] width 279 height 12
type input "[DATE]"
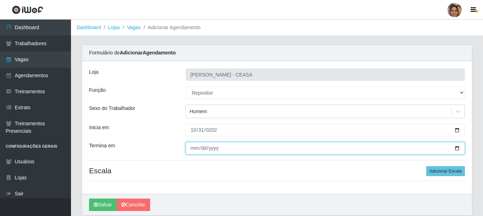
click at [191, 148] on input "Termina em" at bounding box center [325, 148] width 279 height 12
type input "[DATE]"
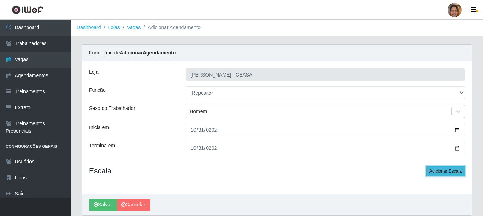
click at [455, 170] on button "Adicionar Escala" at bounding box center [445, 171] width 39 height 10
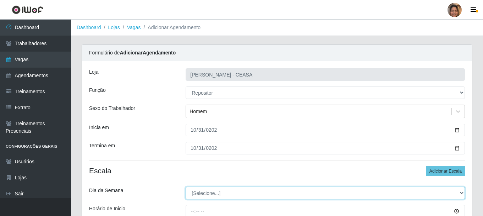
click at [259, 195] on select "[Selecione...] Segunda Terça Quarta Quinta Sexta Sábado Domingo" at bounding box center [325, 192] width 279 height 12
click at [208, 191] on select "[Selecione...] Segunda Terça Quarta Quinta Sexta Sábado Domingo" at bounding box center [325, 192] width 279 height 12
select select "5"
click at [186, 186] on select "[Selecione...] Segunda Terça Quarta Quinta Sexta Sábado Domingo" at bounding box center [325, 192] width 279 height 12
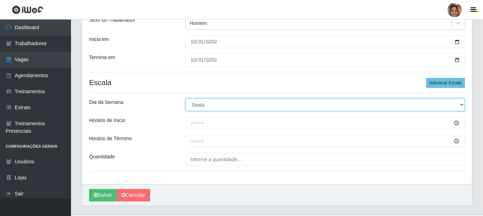
scroll to position [104, 0]
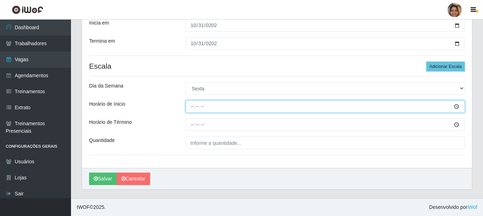
click at [189, 107] on input "Horário de Inicio" at bounding box center [325, 106] width 279 height 12
type input "07:00"
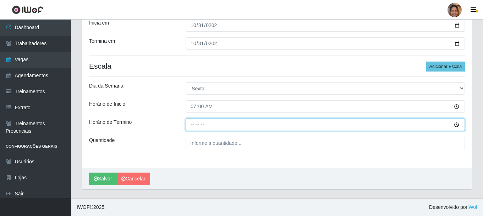
click at [193, 126] on input "Horário de Término" at bounding box center [325, 124] width 279 height 12
type input "13:00"
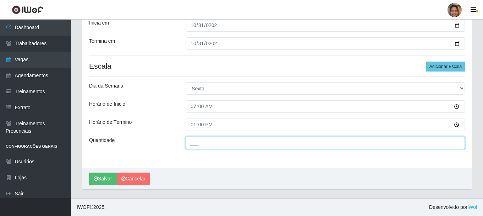
click at [195, 141] on input "___" at bounding box center [325, 142] width 279 height 12
type input "2__"
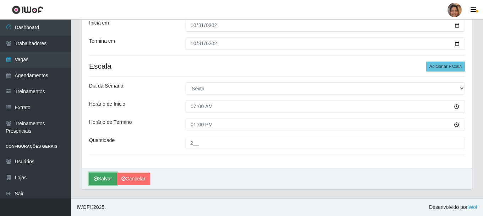
click at [108, 181] on button "Salvar" at bounding box center [103, 178] width 28 height 12
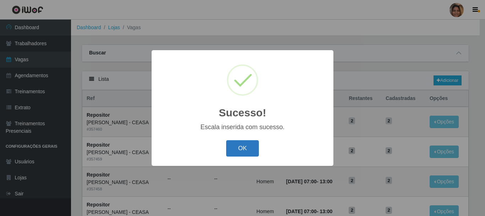
click at [244, 146] on button "OK" at bounding box center [242, 148] width 33 height 17
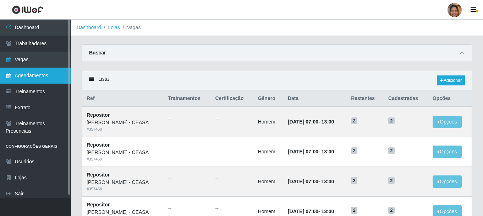
click at [46, 77] on link "Agendamentos" at bounding box center [35, 75] width 71 height 16
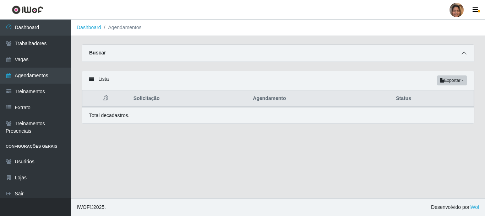
click at [465, 55] on icon at bounding box center [464, 52] width 5 height 5
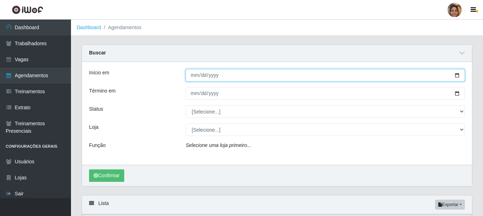
click at [196, 77] on input "Início em" at bounding box center [325, 75] width 279 height 12
click at [195, 75] on input "0001-03-11" at bounding box center [325, 75] width 279 height 12
type input "[DATE]"
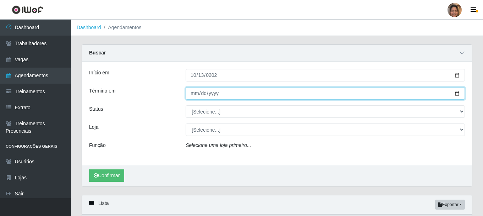
click at [194, 94] on input "Término em" at bounding box center [325, 93] width 279 height 12
type input "[DATE]"
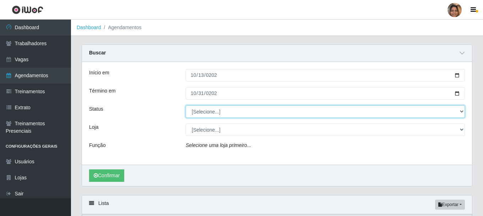
click at [200, 114] on select "[Selecione...] AGENDADO AGUARDANDO LIBERAR EM ANDAMENTO EM REVISÃO FINALIZADO C…" at bounding box center [325, 111] width 279 height 12
select select "AGENDADO"
click at [186, 105] on select "[Selecione...] AGENDADO AGUARDANDO LIBERAR EM ANDAMENTO EM REVISÃO FINALIZADO C…" at bounding box center [325, 111] width 279 height 12
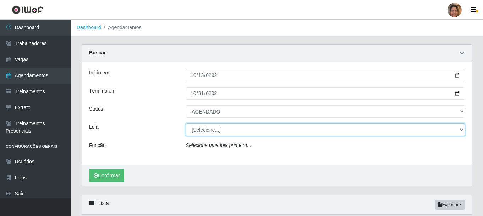
click at [207, 131] on select "[Selecione...] Mar Vermelho - CEASA Mar Vermelho - Centro de Distribuição" at bounding box center [325, 129] width 279 height 12
select select "474"
click at [186, 124] on select "[Selecione...] Mar Vermelho - CEASA Mar Vermelho - Centro de Distribuição" at bounding box center [325, 129] width 279 height 12
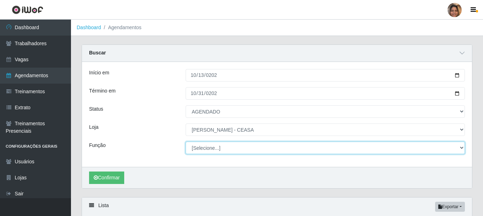
click at [208, 149] on select "[Selecione...] Repositor Repositor + Repositor ++" at bounding box center [325, 147] width 279 height 12
select select "24"
click at [186, 142] on select "[Selecione...] Repositor Repositor + Repositor ++" at bounding box center [325, 147] width 279 height 12
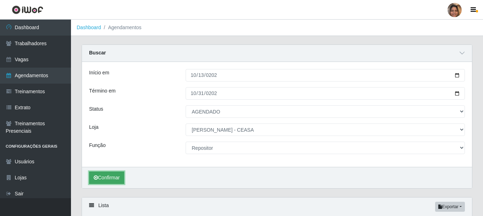
click at [105, 175] on button "Confirmar" at bounding box center [106, 177] width 35 height 12
click at [99, 29] on link "Dashboard" at bounding box center [89, 27] width 24 height 6
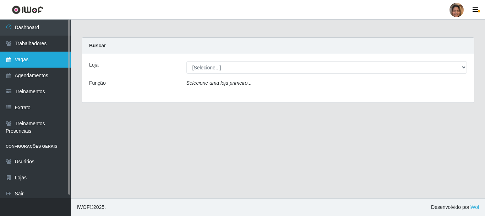
click at [12, 60] on link "Vagas" at bounding box center [35, 59] width 71 height 16
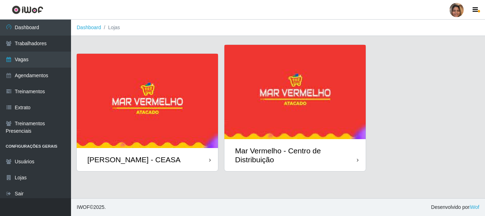
click at [171, 118] on img at bounding box center [147, 101] width 141 height 94
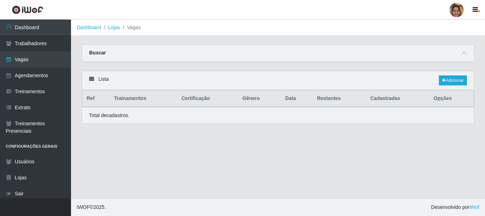
click at [171, 118] on div "Total de cadastros." at bounding box center [278, 114] width 378 height 7
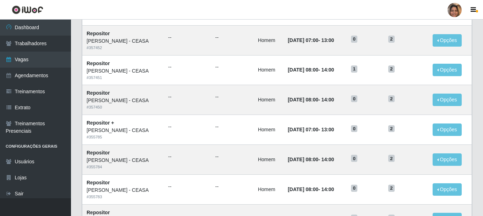
scroll to position [386, 0]
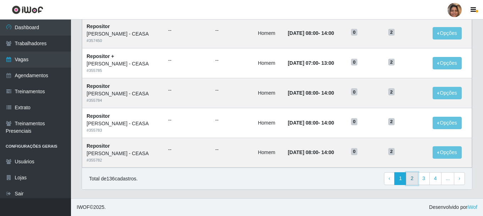
click at [413, 180] on link "2" at bounding box center [412, 178] width 12 height 13
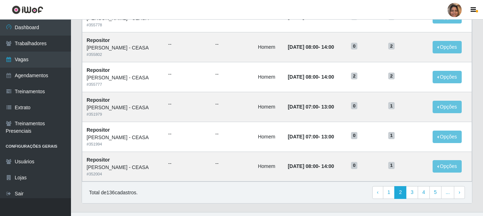
scroll to position [386, 0]
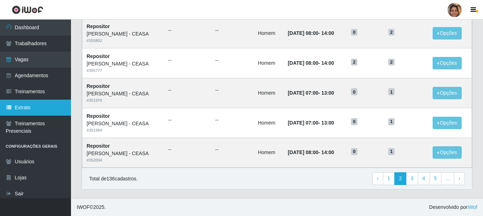
click at [33, 100] on link "Extrato" at bounding box center [35, 107] width 71 height 16
